Goal: Task Accomplishment & Management: Use online tool/utility

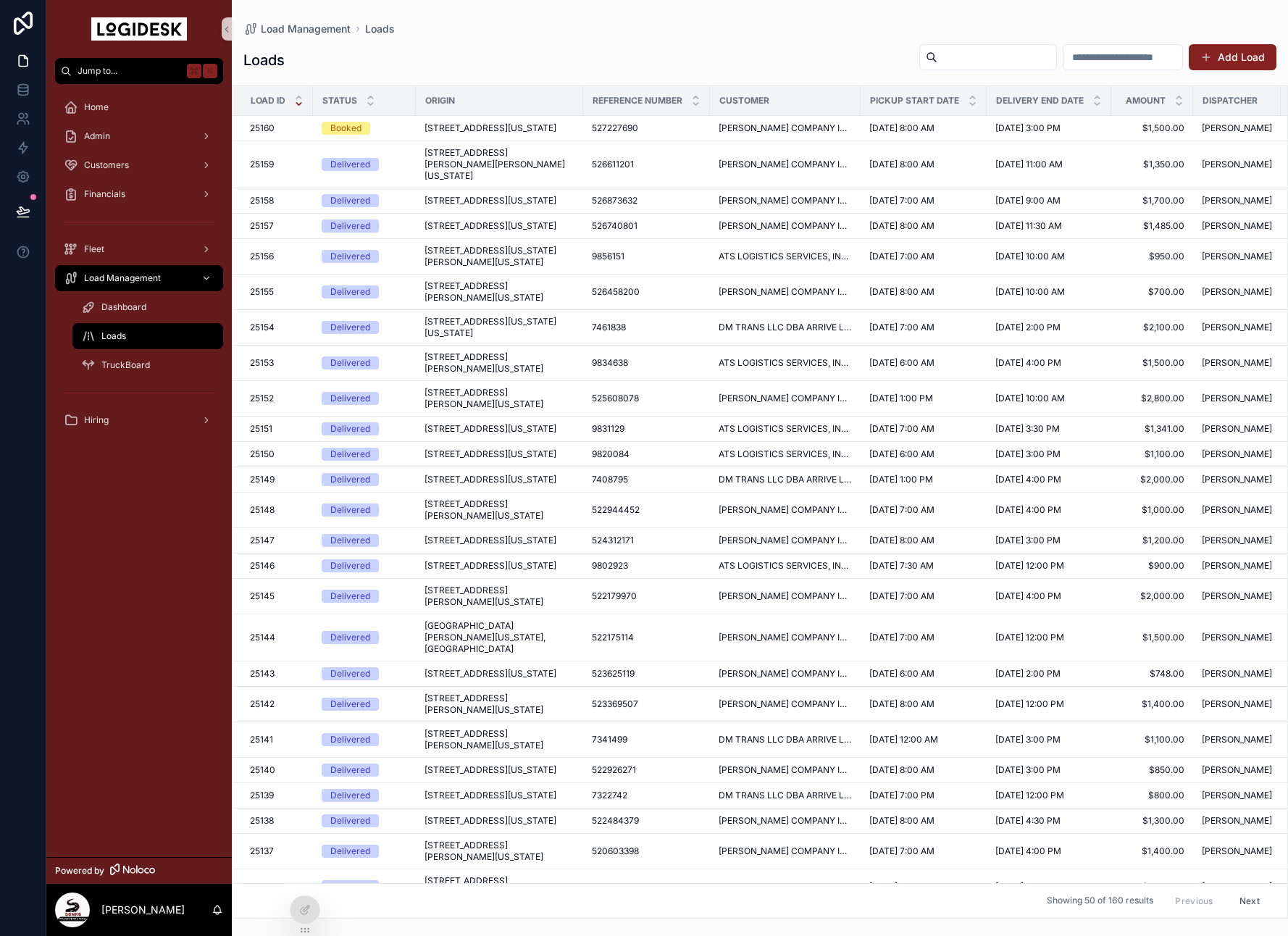
click at [811, 52] on div "Loads Add Load" at bounding box center [760, 60] width 1033 height 33
click at [508, 131] on span "[STREET_ADDRESS][US_STATE]" at bounding box center [491, 128] width 132 height 12
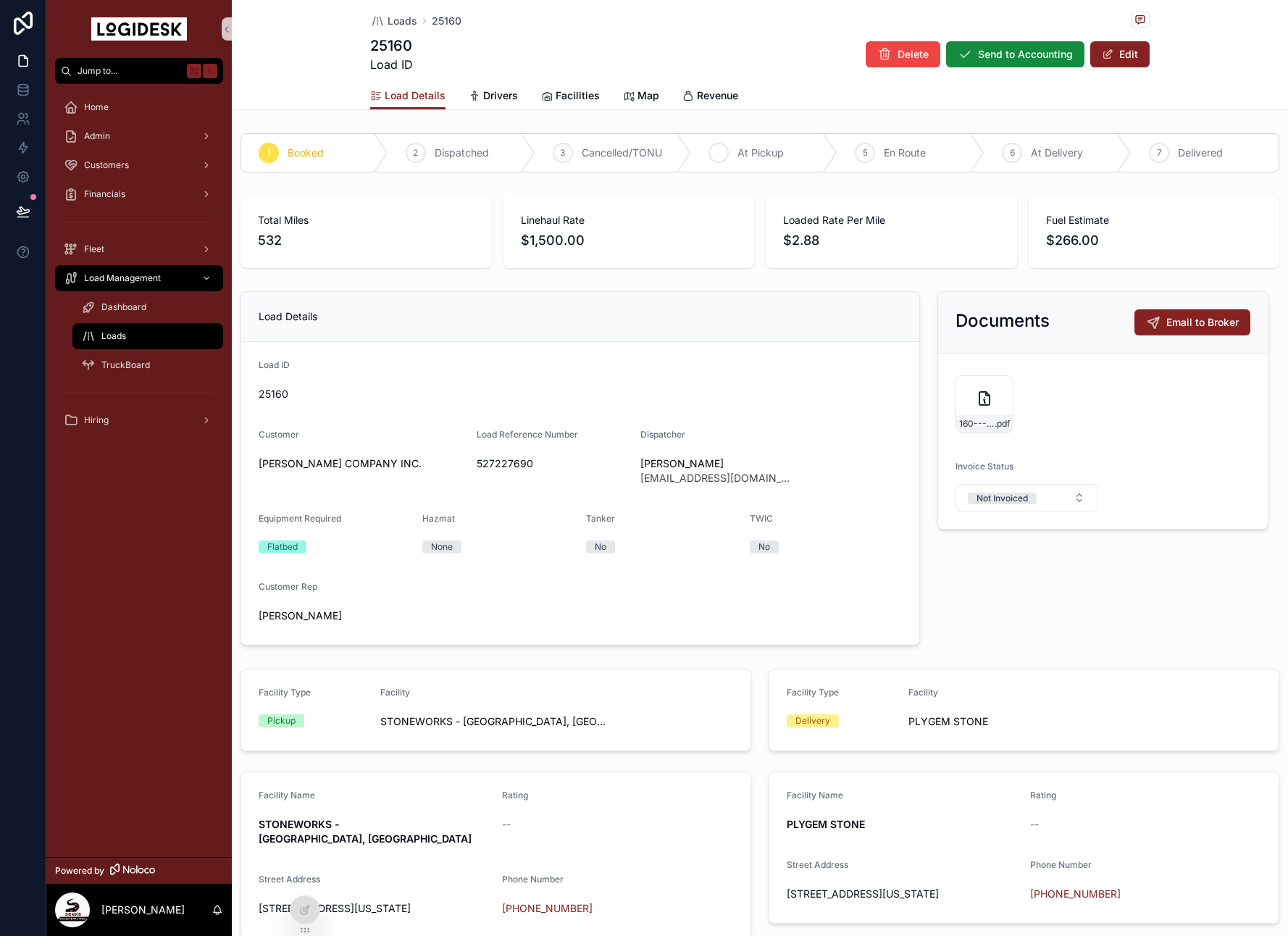
click at [702, 150] on div "4 At Pickup" at bounding box center [765, 152] width 147 height 38
click at [398, 16] on span "Loads" at bounding box center [403, 21] width 29 height 15
